Goal: Consume media (video, audio)

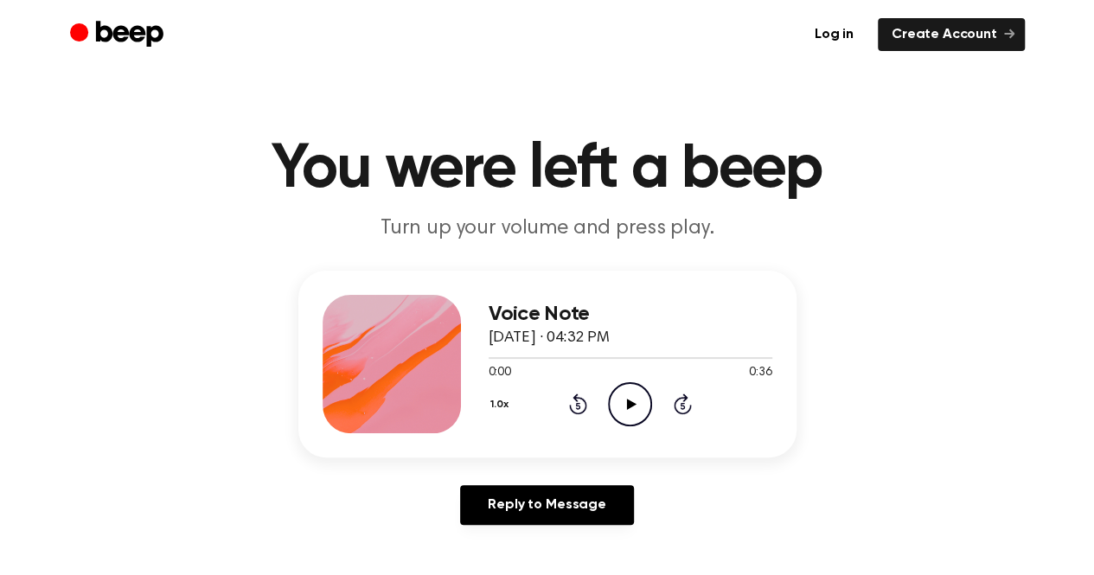
click at [622, 404] on icon "Play Audio" at bounding box center [630, 404] width 44 height 44
click at [620, 398] on icon "Play Audio" at bounding box center [630, 404] width 44 height 44
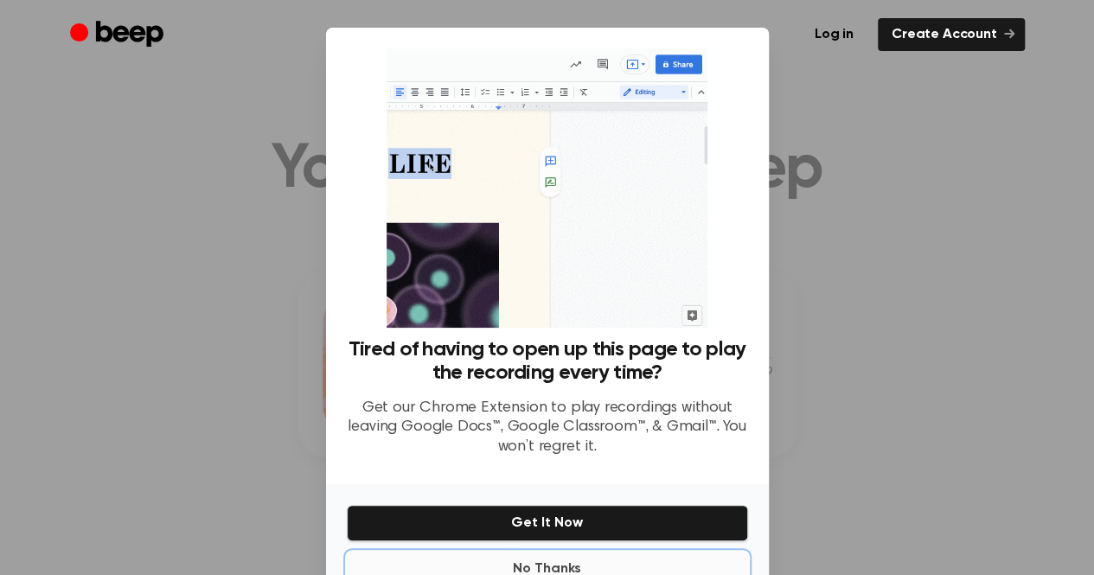
click at [509, 567] on button "No Thanks" at bounding box center [547, 569] width 401 height 35
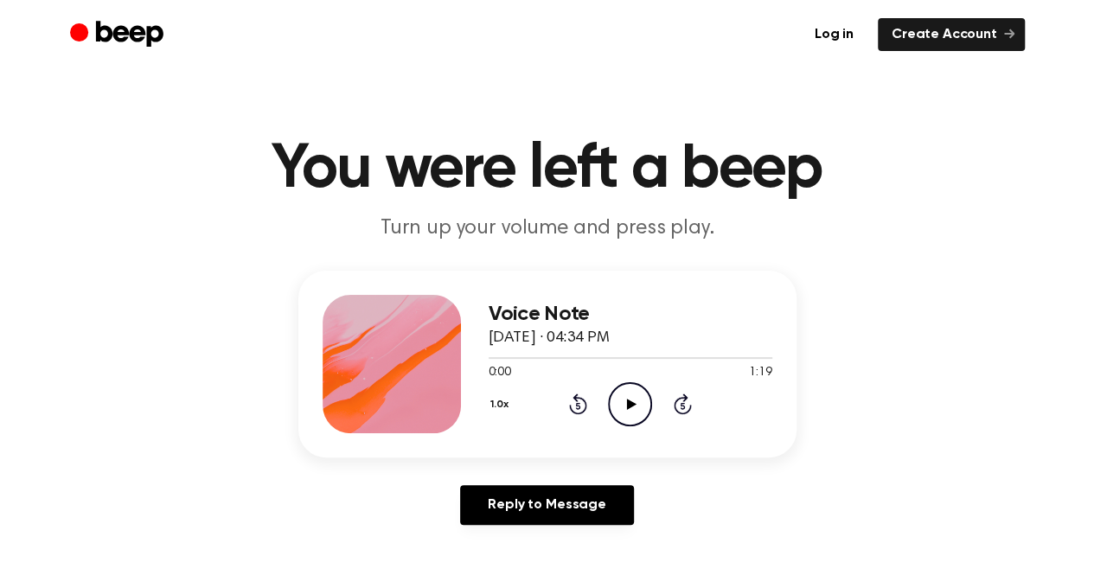
click at [614, 403] on icon "Play Audio" at bounding box center [630, 404] width 44 height 44
